Goal: Task Accomplishment & Management: Manage account settings

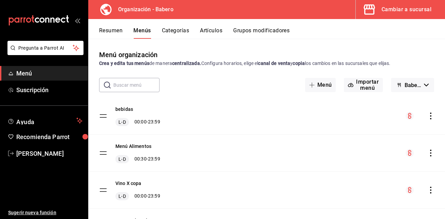
click at [397, 8] on div "Cambiar a sucursal" at bounding box center [407, 10] width 50 height 10
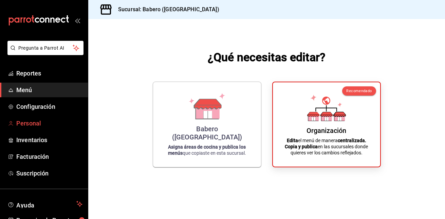
click at [40, 119] on span "Personal" at bounding box center [49, 123] width 66 height 9
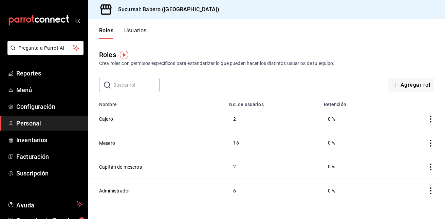
click at [137, 35] on button "Usuarios" at bounding box center [135, 33] width 22 height 12
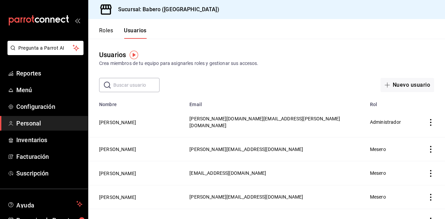
click at [175, 103] on th "Nombre" at bounding box center [136, 102] width 97 height 10
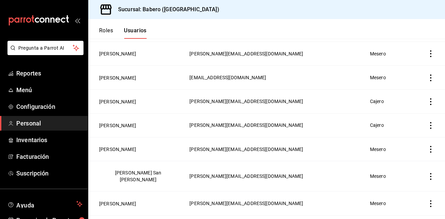
scroll to position [168, 0]
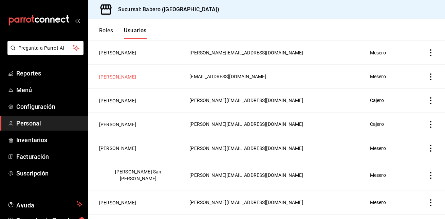
click at [118, 73] on button "[PERSON_NAME]" at bounding box center [117, 76] width 37 height 7
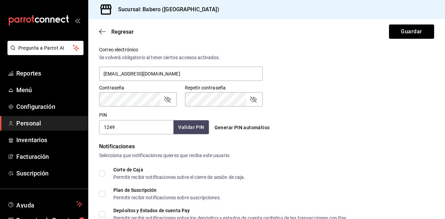
scroll to position [255, 0]
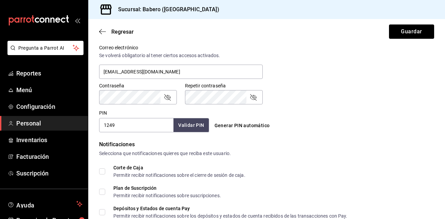
type input "[PERSON_NAME]"
click at [129, 123] on input "1249" at bounding box center [136, 125] width 74 height 14
type input "1"
type input "1979"
click at [195, 127] on button "Validar PIN" at bounding box center [191, 125] width 36 height 15
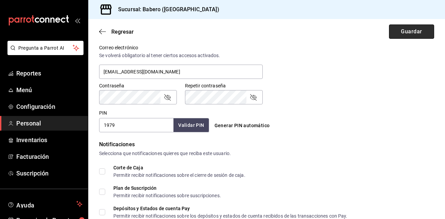
click at [400, 27] on button "Guardar" at bounding box center [411, 31] width 45 height 14
